Goal: Transaction & Acquisition: Purchase product/service

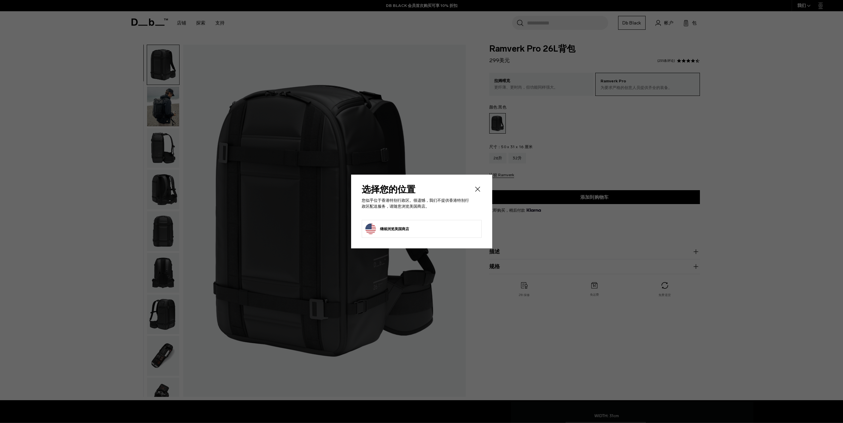
click at [478, 191] on icon "关闭" at bounding box center [477, 189] width 8 height 8
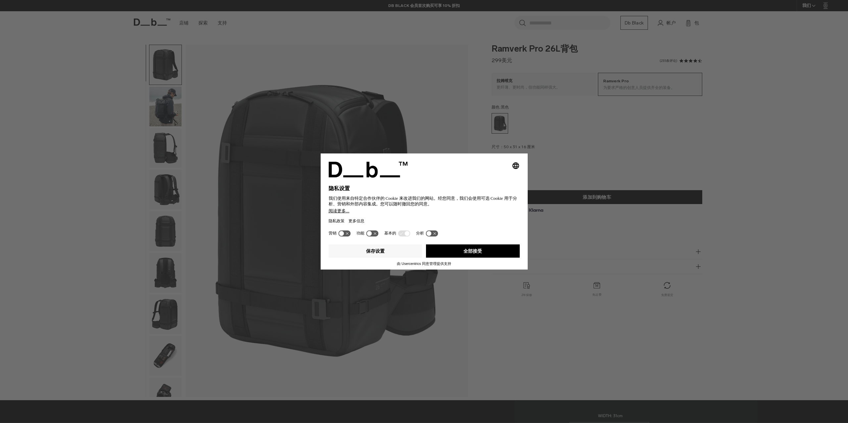
click at [559, 233] on div "选择一个选项将立即更改语言 隐私设置 我们使用来自特定合作伙伴的 Cookie 来改进我们的网站。经您同意，我们会使用可选 Cookie 用于分析、营销和外部…" at bounding box center [424, 211] width 848 height 423
click at [466, 250] on font "全部接受" at bounding box center [472, 251] width 19 height 5
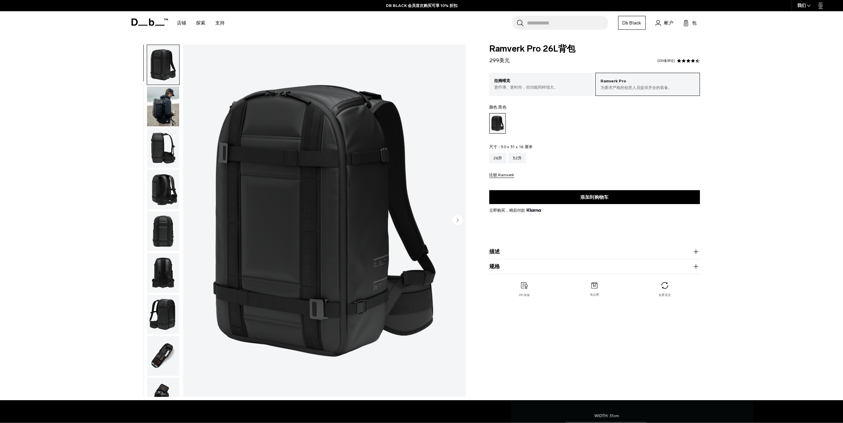
click at [460, 221] on circle "下一张幻灯片" at bounding box center [457, 220] width 10 height 10
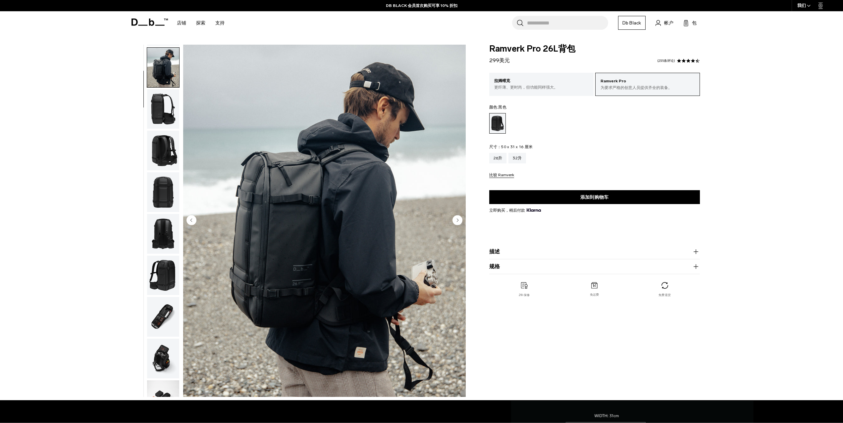
scroll to position [42, 0]
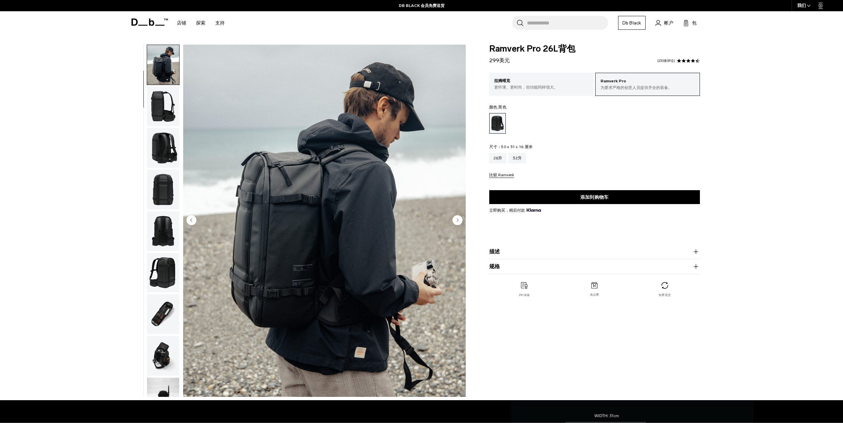
click at [192, 221] on circle "上一张幻灯片" at bounding box center [191, 220] width 10 height 10
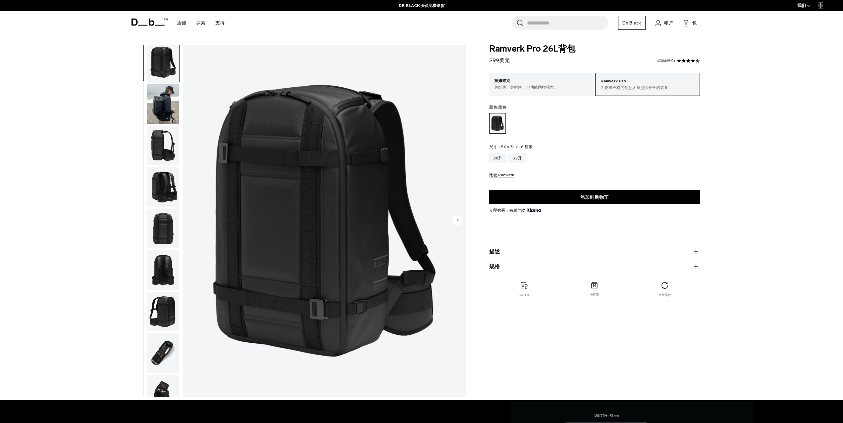
scroll to position [0, 0]
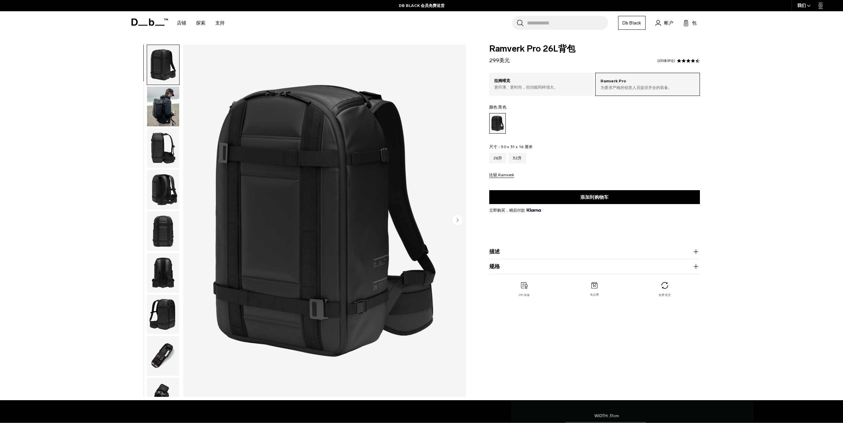
click at [458, 222] on circle "下一张幻灯片" at bounding box center [457, 220] width 10 height 10
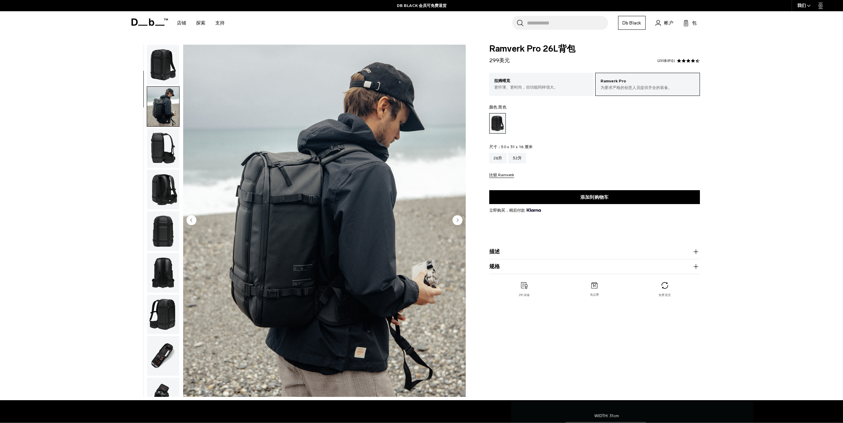
scroll to position [42, 0]
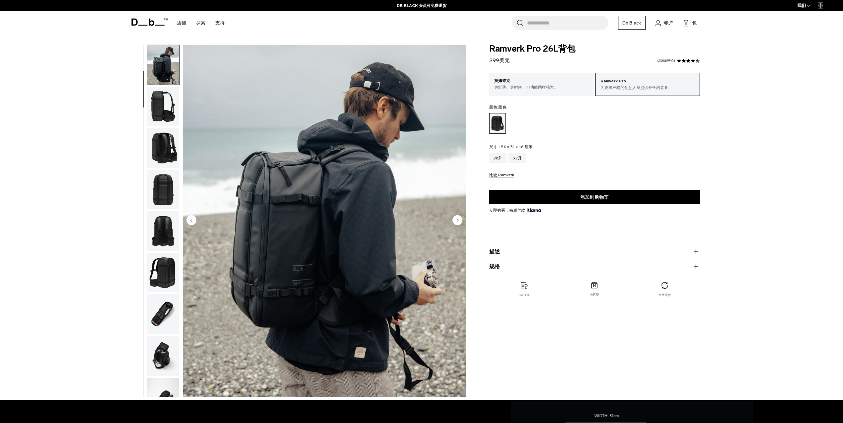
drag, startPoint x: 118, startPoint y: 124, endPoint x: 139, endPoint y: 123, distance: 20.9
click at [128, 124] on div "Ramverk Pro 背包 26L 黑色 Ramverk Pro Backpack 26L $299 4.5 星评级 235条评论 Ramverk Pro …" at bounding box center [421, 223] width 843 height 356
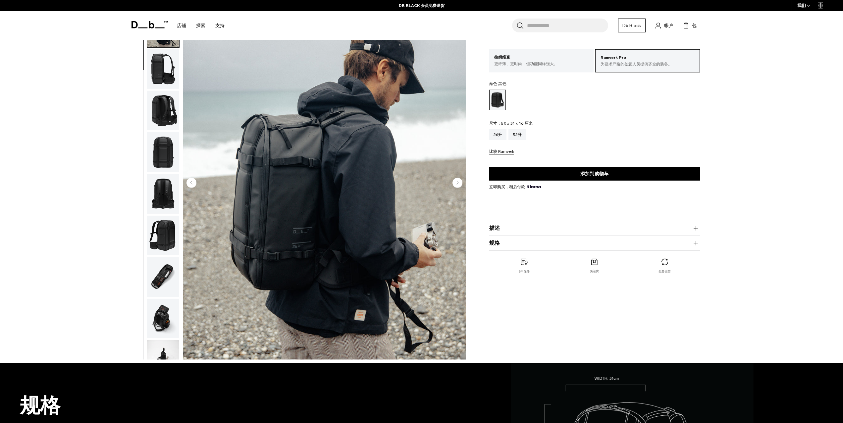
scroll to position [0, 0]
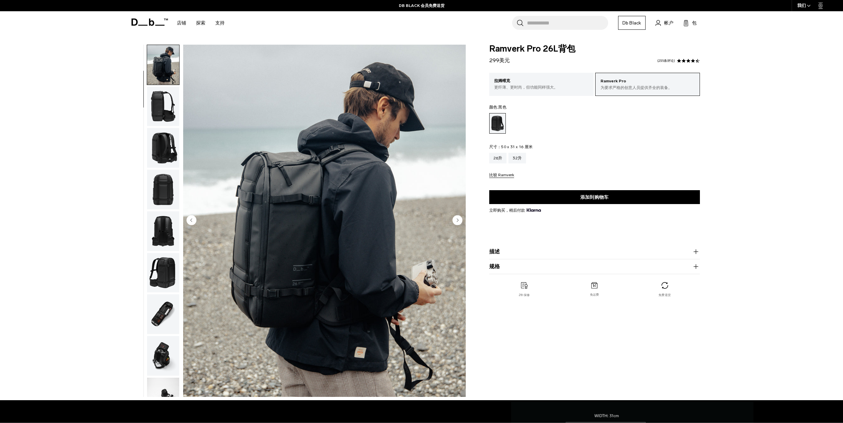
click at [460, 218] on circle "下一张幻灯片" at bounding box center [457, 220] width 10 height 10
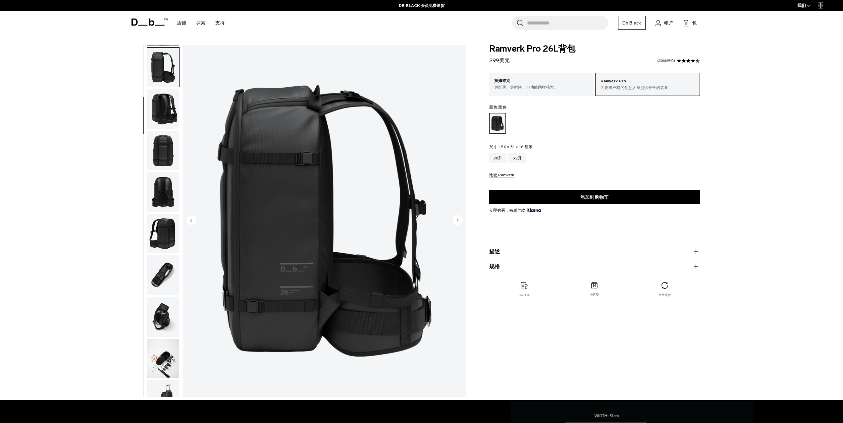
scroll to position [83, 0]
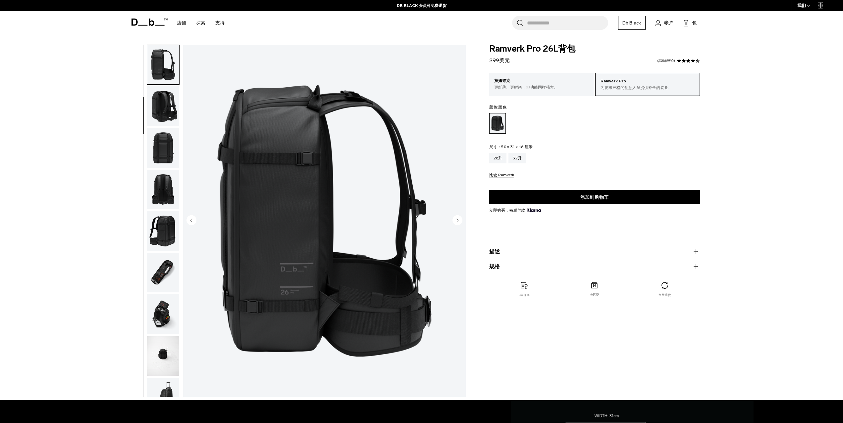
click at [459, 218] on circle "下一张幻灯片" at bounding box center [457, 220] width 10 height 10
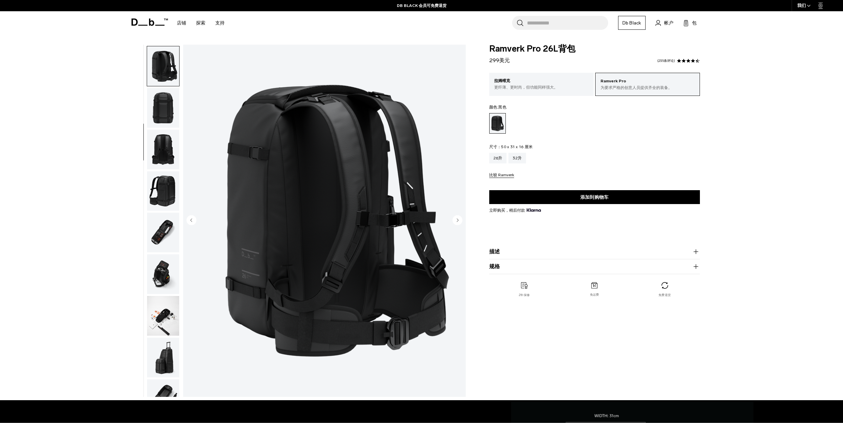
scroll to position [125, 0]
click at [453, 218] on circle "下一张幻灯片" at bounding box center [457, 220] width 10 height 10
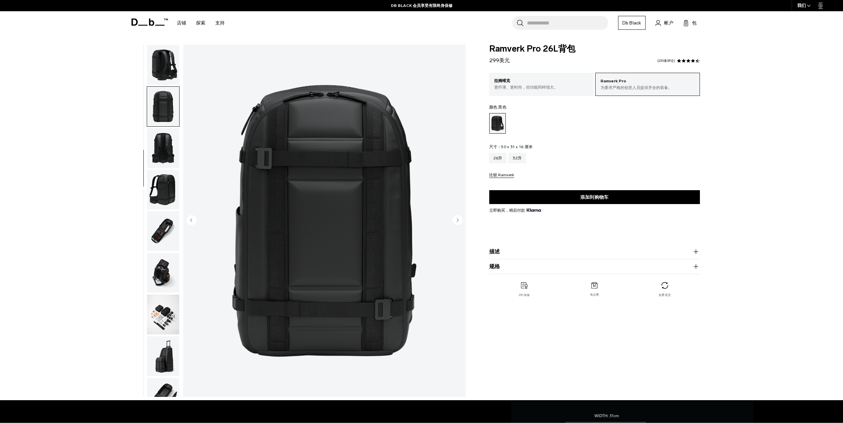
scroll to position [167, 0]
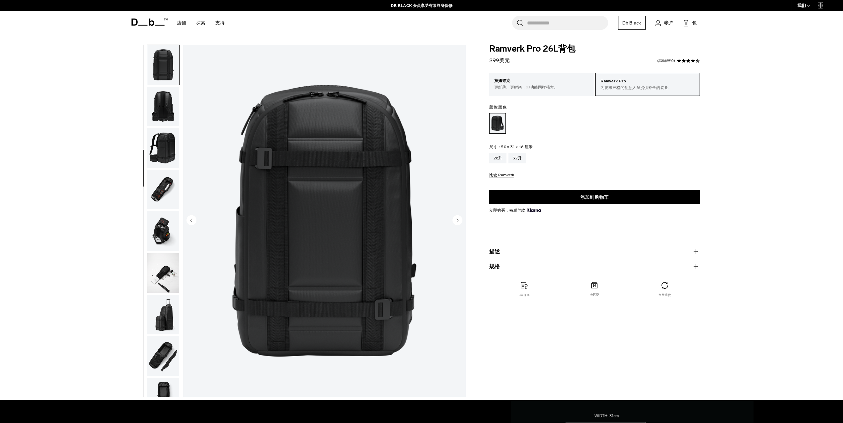
click at [454, 218] on circle "下一张幻灯片" at bounding box center [457, 220] width 10 height 10
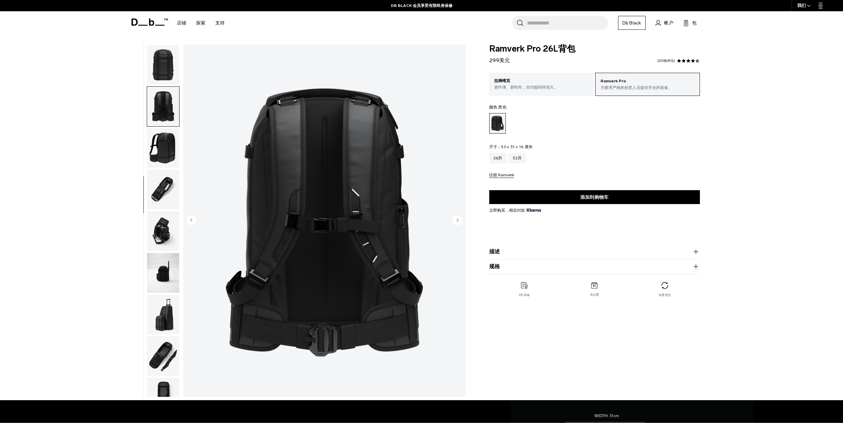
scroll to position [187, 0]
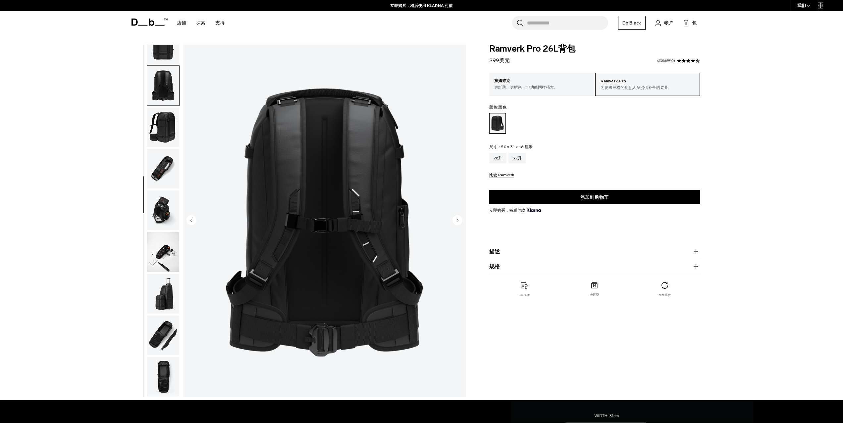
click at [454, 218] on circle "下一张幻灯片" at bounding box center [457, 220] width 10 height 10
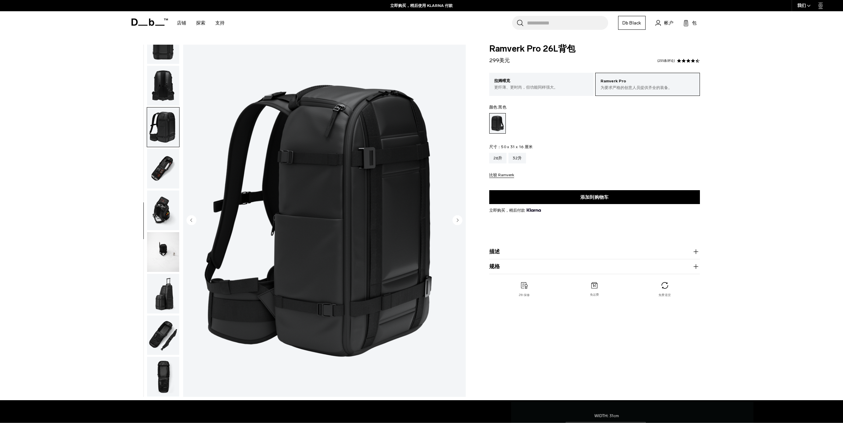
click at [454, 218] on circle "下一张幻灯片" at bounding box center [457, 220] width 10 height 10
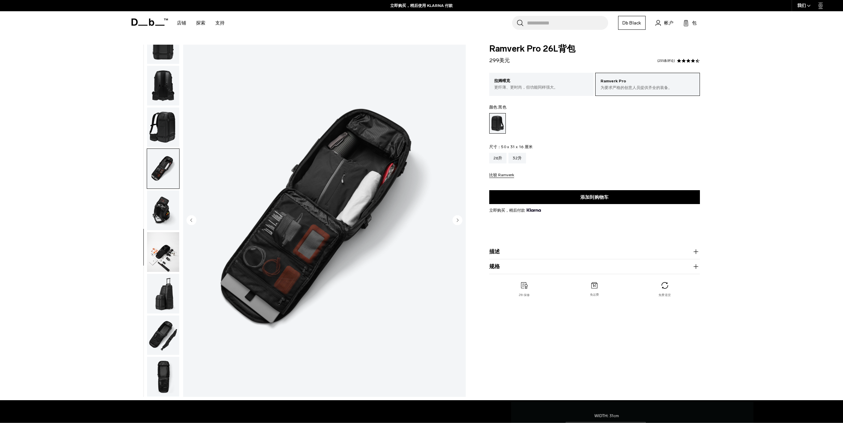
click at [454, 218] on circle "下一张幻灯片" at bounding box center [457, 220] width 10 height 10
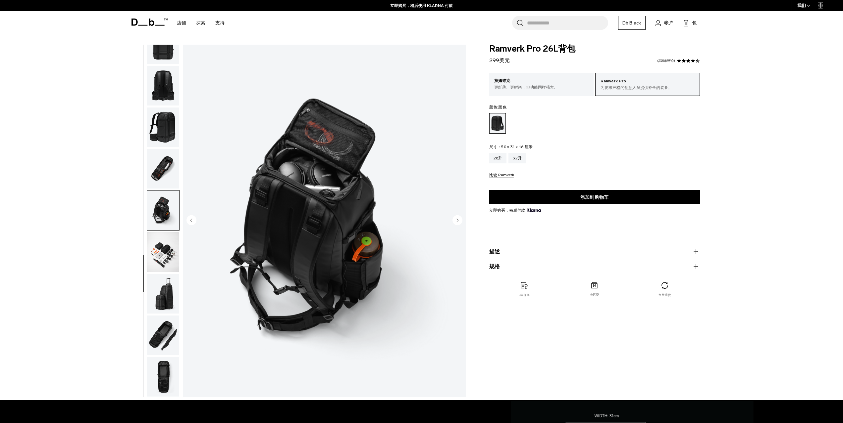
click at [190, 220] on circle "上一张幻灯片" at bounding box center [191, 220] width 10 height 10
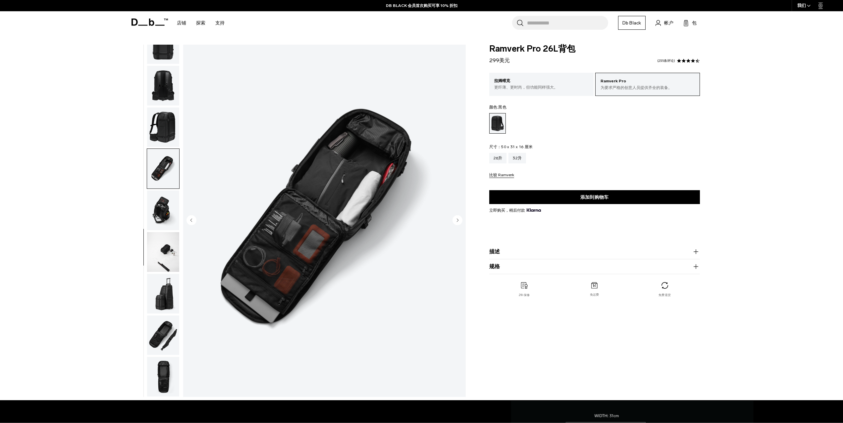
click at [302, 202] on img "8 / 13" at bounding box center [324, 221] width 282 height 353
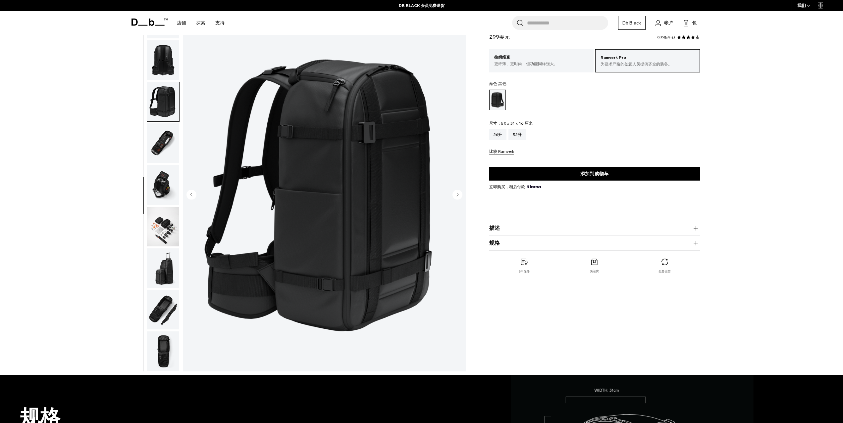
scroll to position [33, 0]
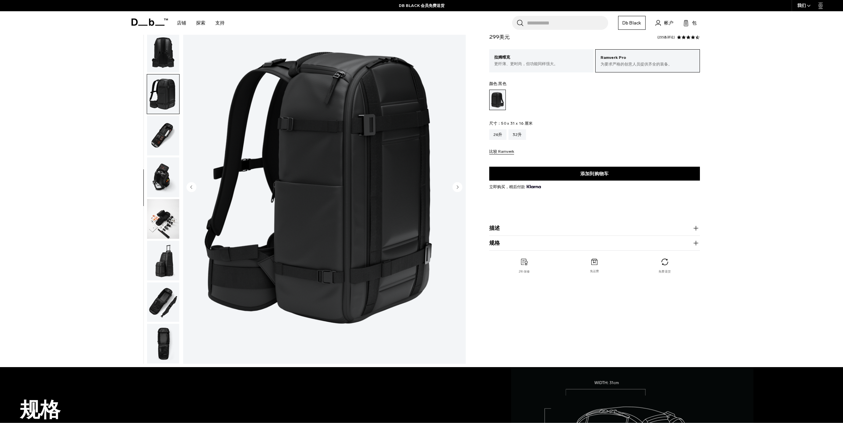
click at [457, 185] on circle "下一张幻灯片" at bounding box center [457, 187] width 10 height 10
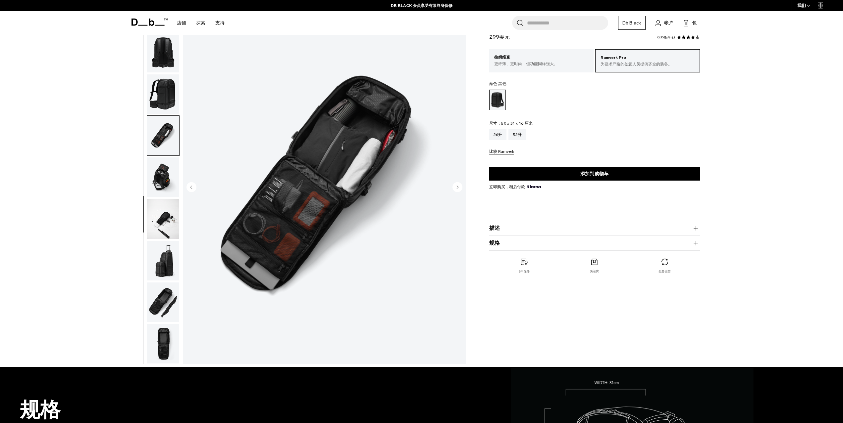
click at [460, 185] on circle "下一张幻灯片" at bounding box center [457, 187] width 10 height 10
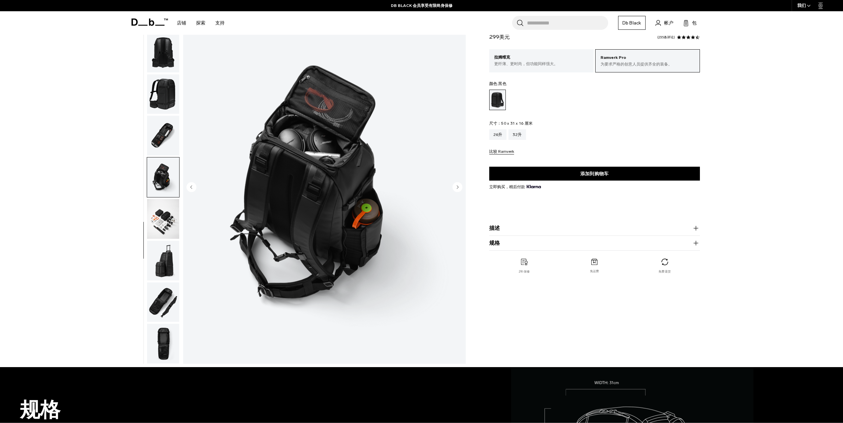
click at [460, 185] on circle "下一张幻灯片" at bounding box center [457, 187] width 10 height 10
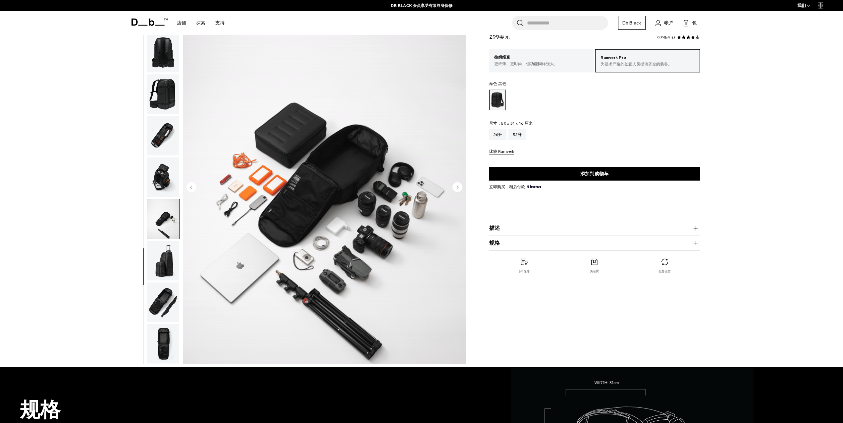
click at [461, 185] on circle "下一张幻灯片" at bounding box center [457, 187] width 10 height 10
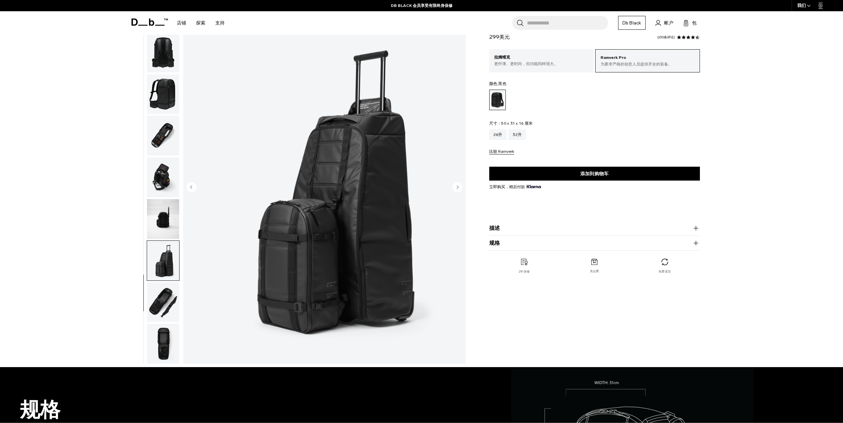
click at [189, 190] on circle "上一张幻灯片" at bounding box center [191, 187] width 10 height 10
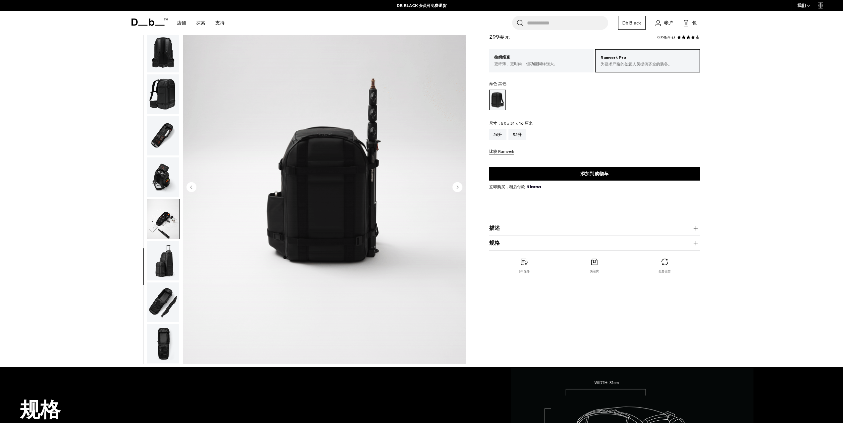
click at [464, 187] on img "10 / 13" at bounding box center [324, 188] width 282 height 353
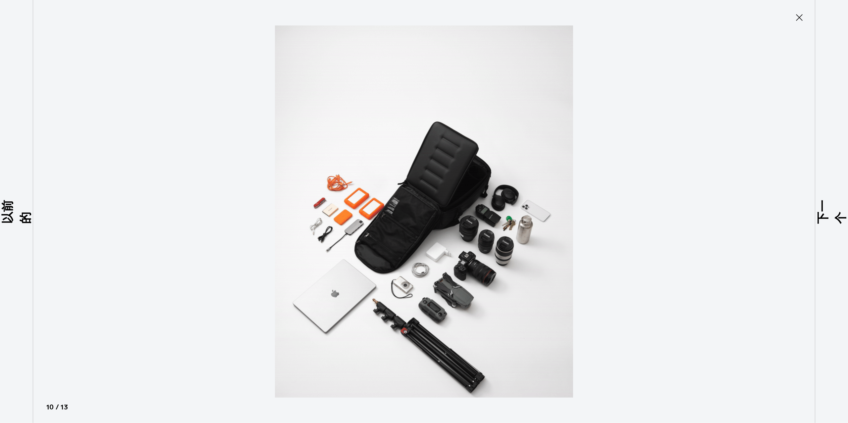
click at [461, 187] on img at bounding box center [424, 211] width 298 height 423
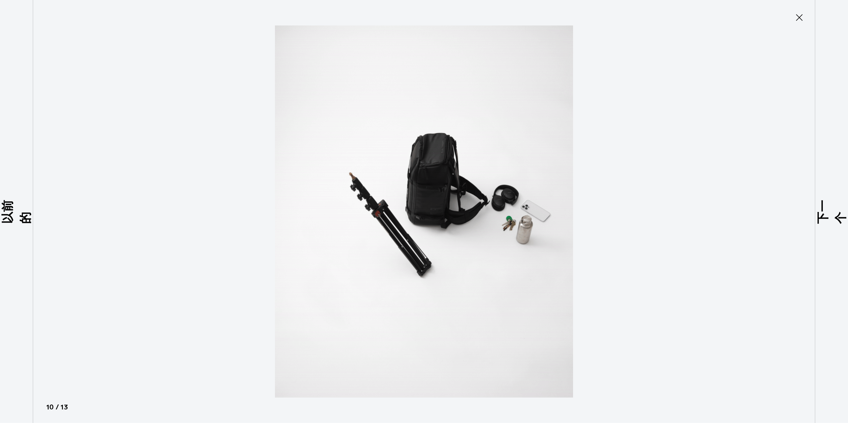
click at [801, 19] on icon at bounding box center [799, 17] width 11 height 11
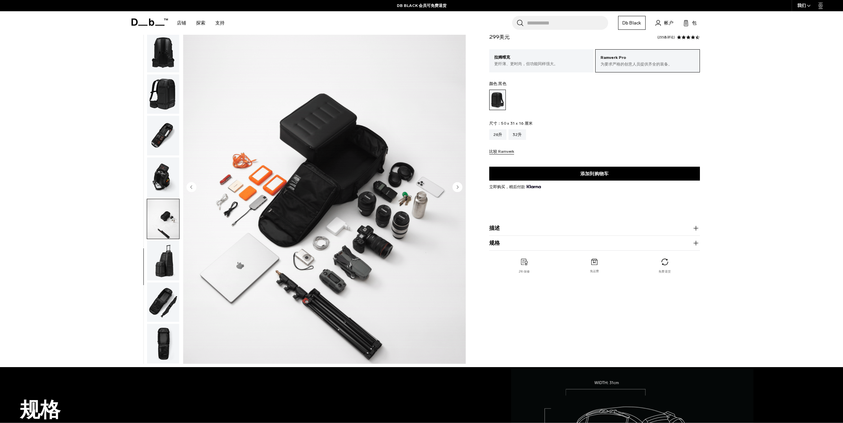
click at [461, 180] on img "10 / 13" at bounding box center [324, 188] width 282 height 353
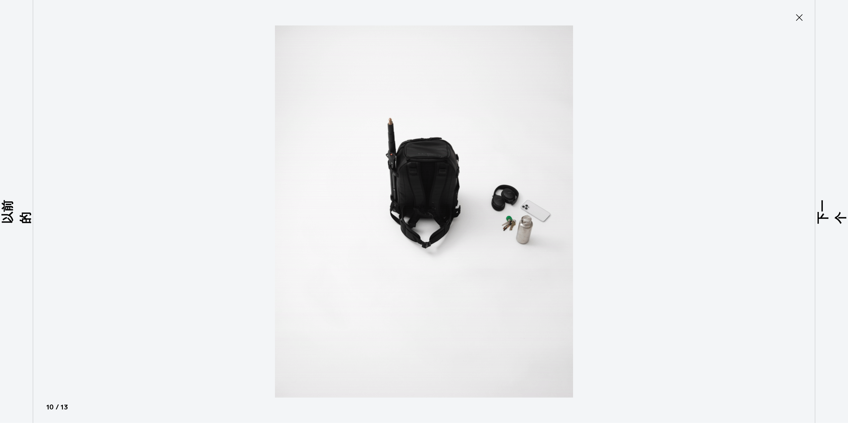
click at [799, 16] on icon at bounding box center [799, 17] width 11 height 11
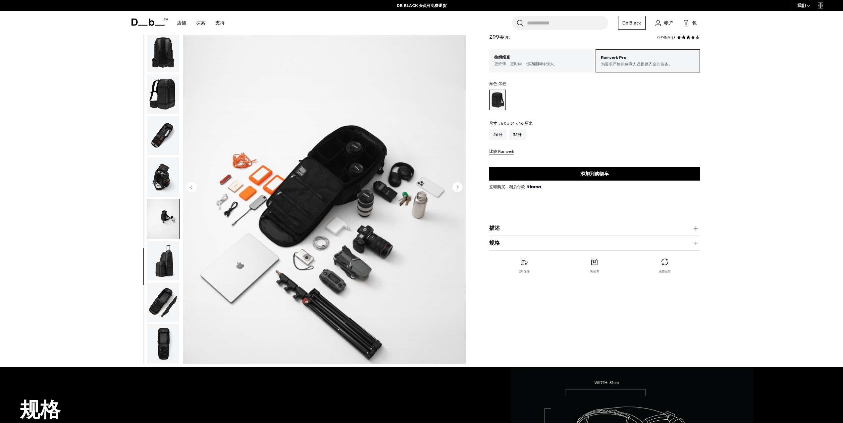
click at [456, 189] on circle "下一张幻灯片" at bounding box center [457, 187] width 10 height 10
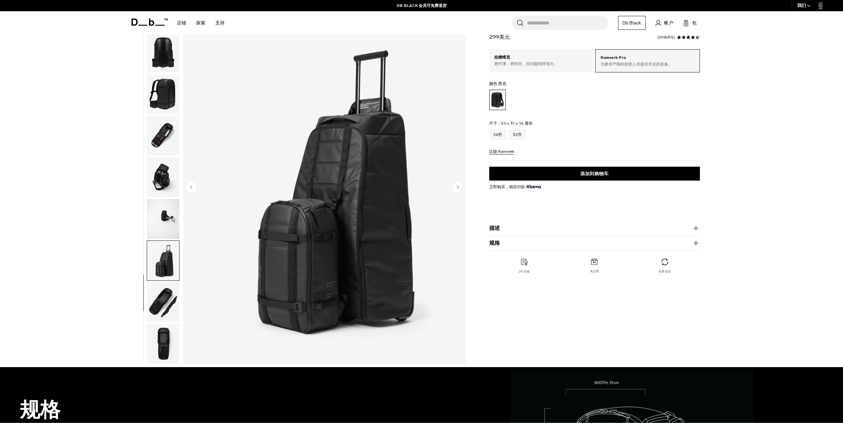
click at [456, 189] on circle "下一张幻灯片" at bounding box center [457, 187] width 10 height 10
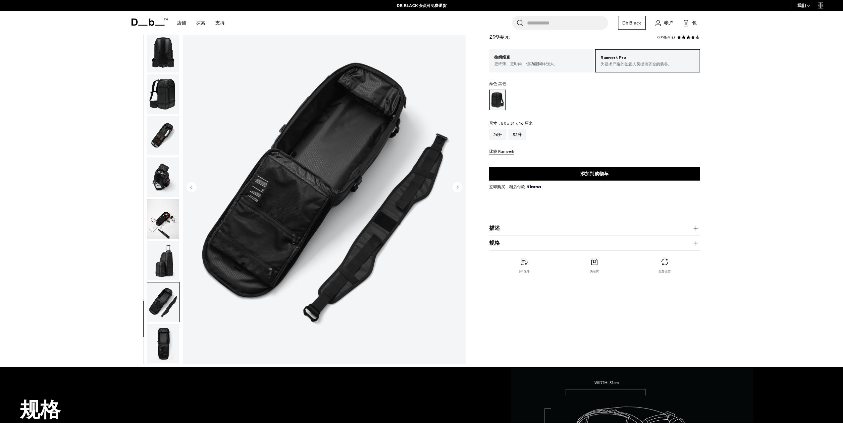
click at [456, 189] on circle "下一张幻灯片" at bounding box center [457, 187] width 10 height 10
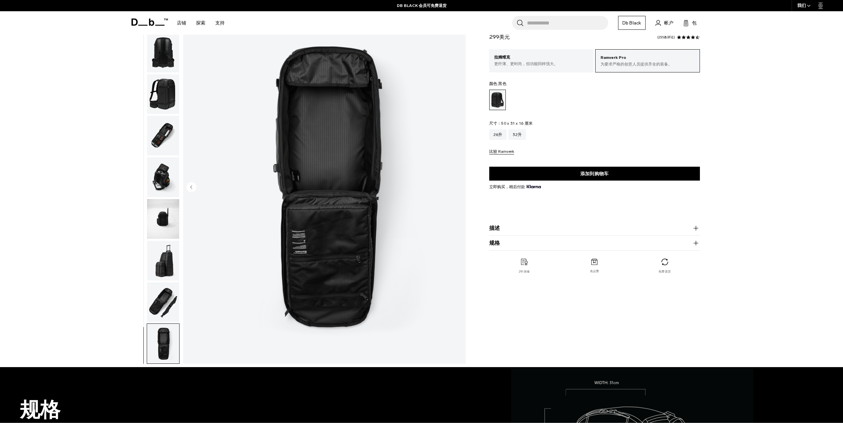
click at [456, 189] on img "13 / 13" at bounding box center [324, 188] width 282 height 353
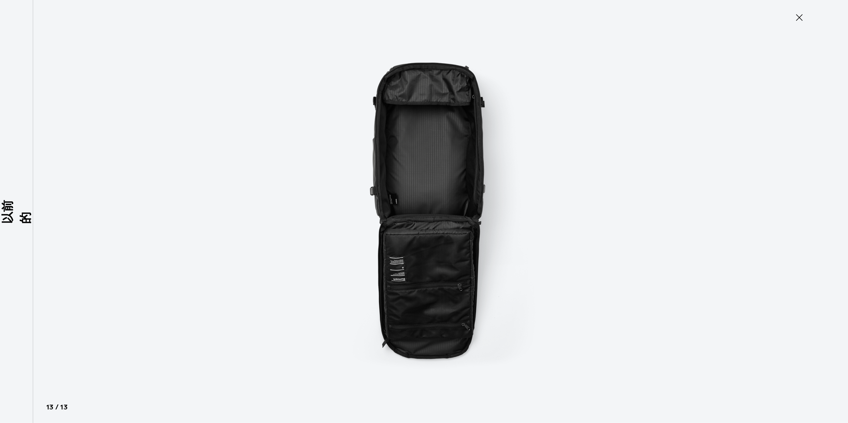
click at [798, 18] on icon at bounding box center [799, 17] width 7 height 7
